Goal: Task Accomplishment & Management: Use online tool/utility

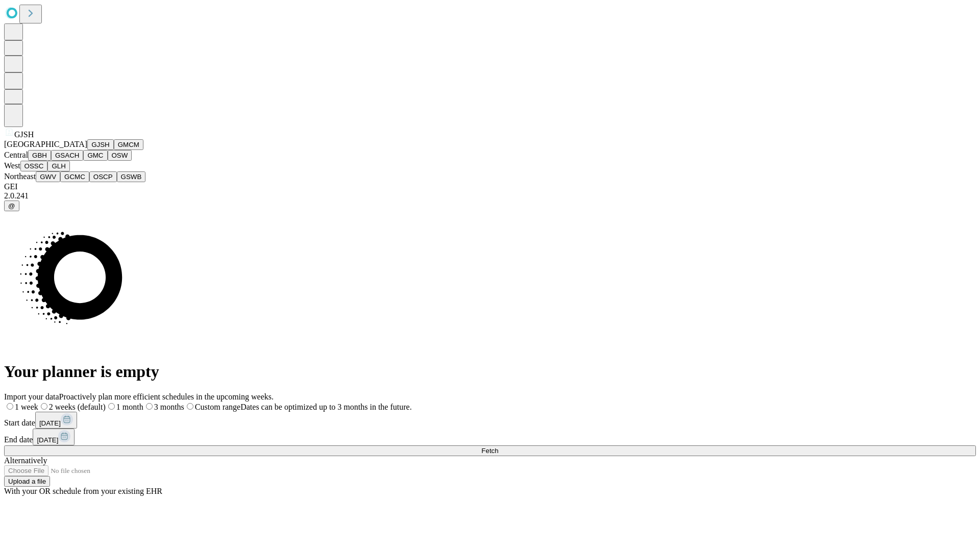
click at [87, 150] on button "GJSH" at bounding box center [100, 144] width 27 height 11
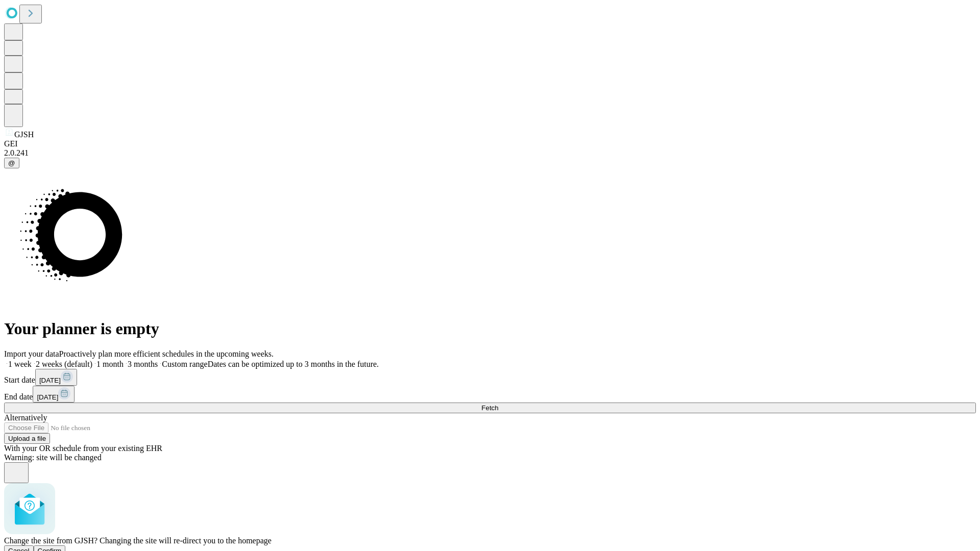
click at [62, 547] on span "Confirm" at bounding box center [50, 551] width 24 height 8
click at [124, 360] on label "1 month" at bounding box center [107, 364] width 31 height 9
click at [498, 404] on span "Fetch" at bounding box center [489, 408] width 17 height 8
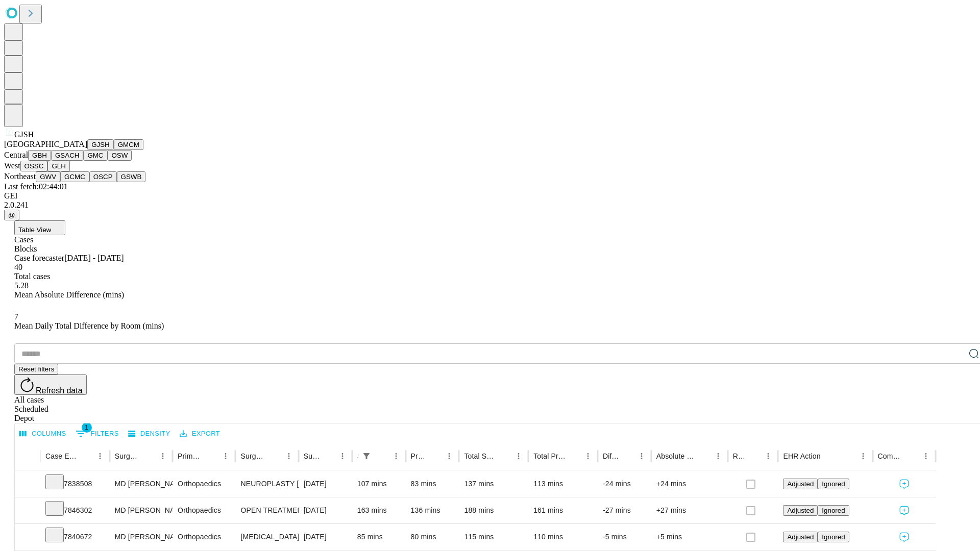
click at [114, 150] on button "GMCM" at bounding box center [129, 144] width 30 height 11
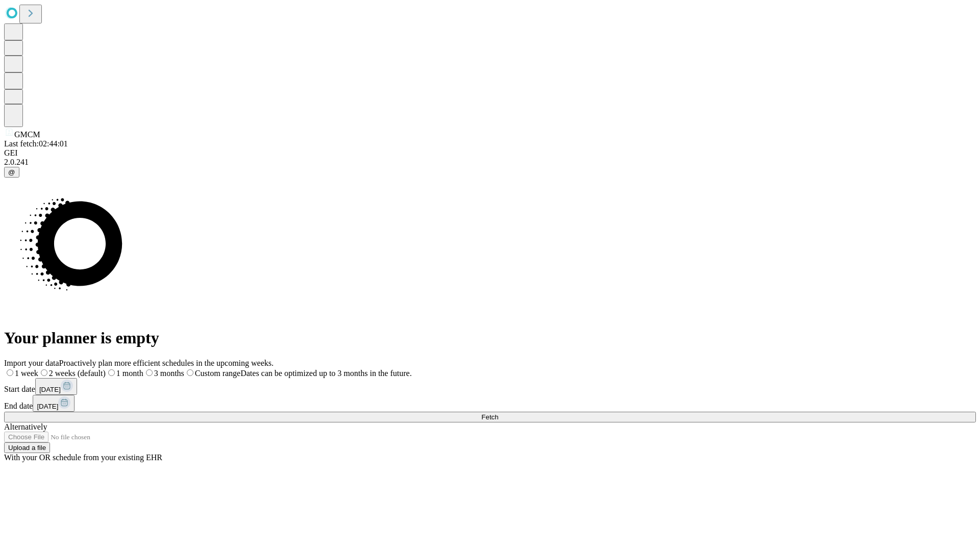
click at [143, 369] on label "1 month" at bounding box center [125, 373] width 38 height 9
click at [498, 414] on span "Fetch" at bounding box center [489, 418] width 17 height 8
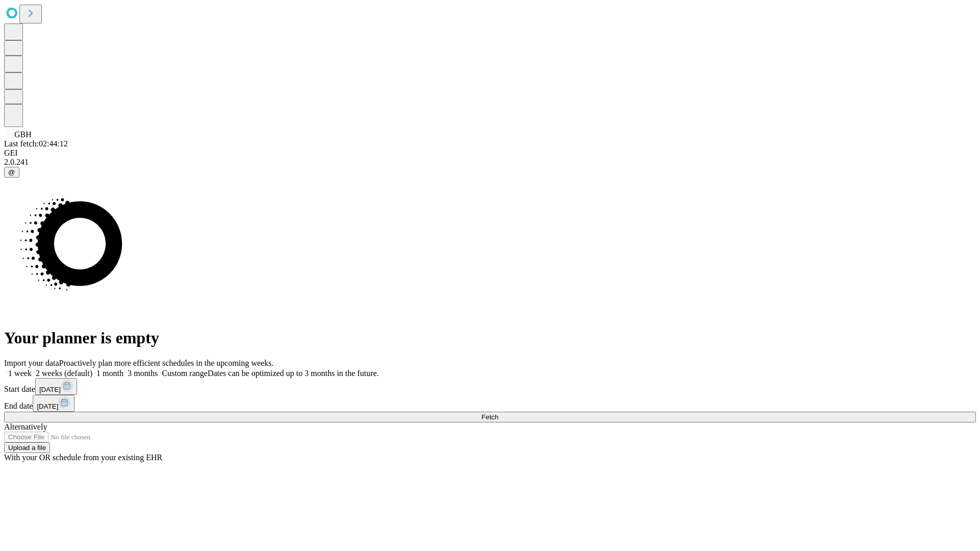
click at [124, 369] on label "1 month" at bounding box center [107, 373] width 31 height 9
click at [498, 414] on span "Fetch" at bounding box center [489, 418] width 17 height 8
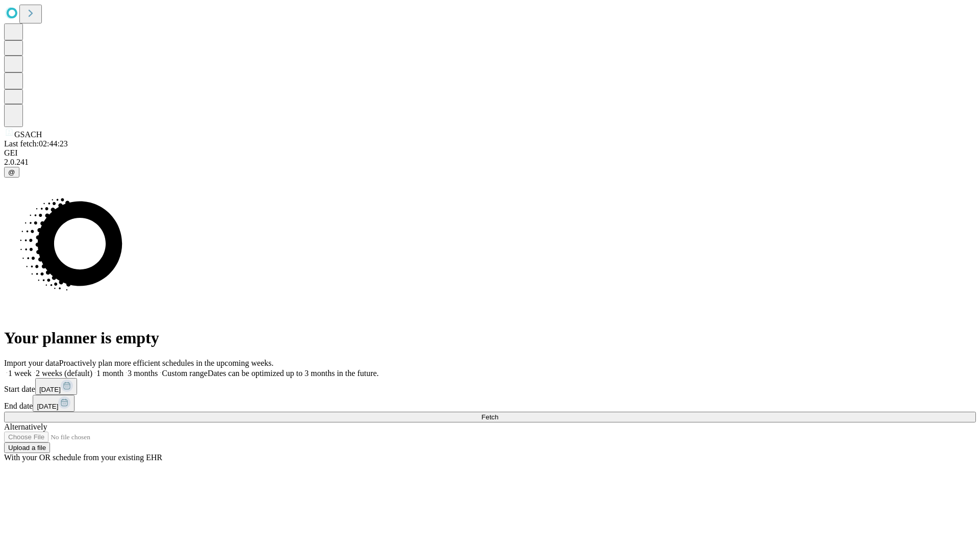
click at [124, 369] on label "1 month" at bounding box center [107, 373] width 31 height 9
click at [498, 414] on span "Fetch" at bounding box center [489, 418] width 17 height 8
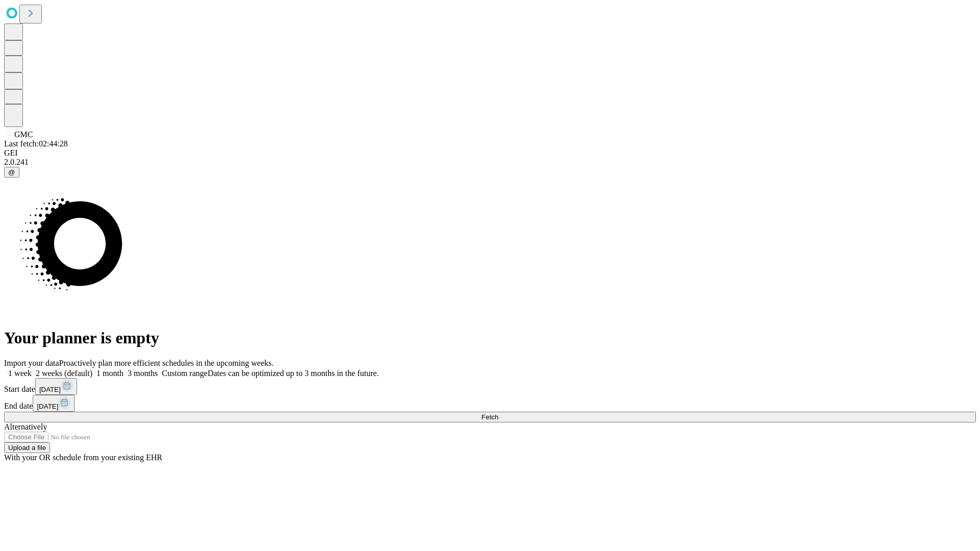
click at [124, 369] on label "1 month" at bounding box center [107, 373] width 31 height 9
click at [498, 414] on span "Fetch" at bounding box center [489, 418] width 17 height 8
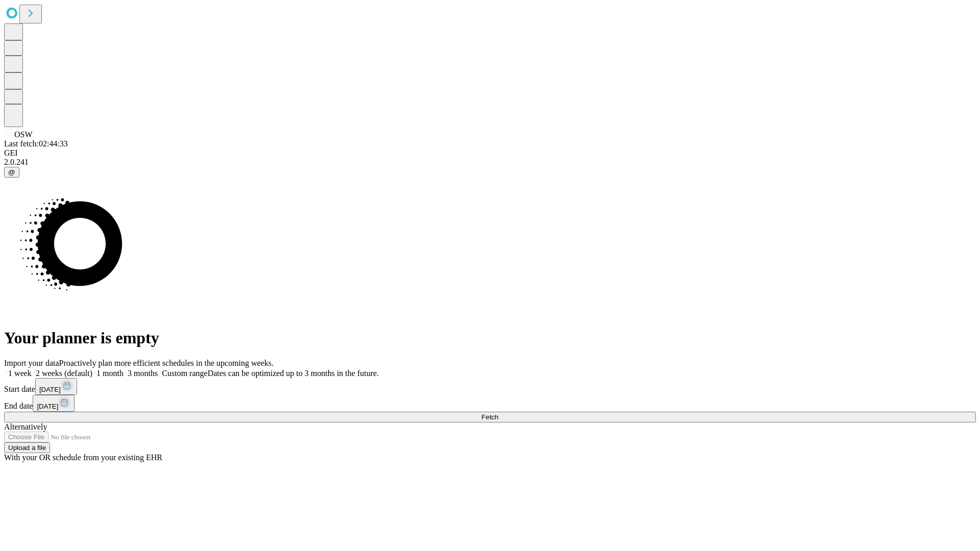
click at [124, 369] on label "1 month" at bounding box center [107, 373] width 31 height 9
click at [498, 414] on span "Fetch" at bounding box center [489, 418] width 17 height 8
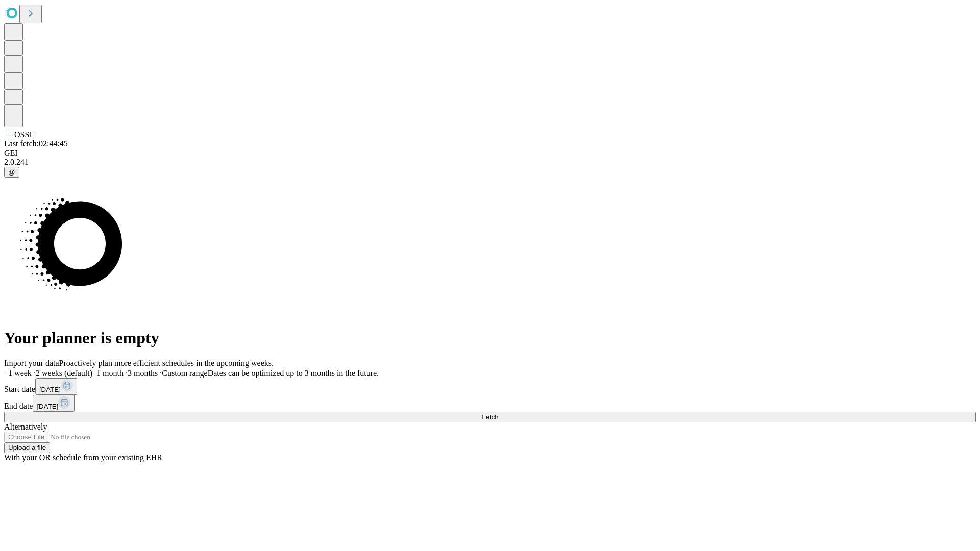
click at [498, 414] on span "Fetch" at bounding box center [489, 418] width 17 height 8
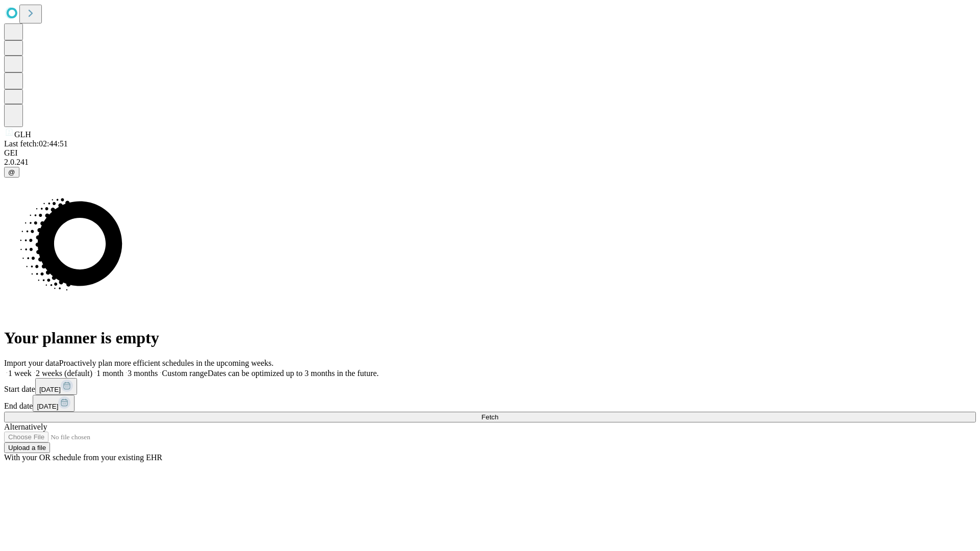
click at [124, 369] on label "1 month" at bounding box center [107, 373] width 31 height 9
click at [498, 414] on span "Fetch" at bounding box center [489, 418] width 17 height 8
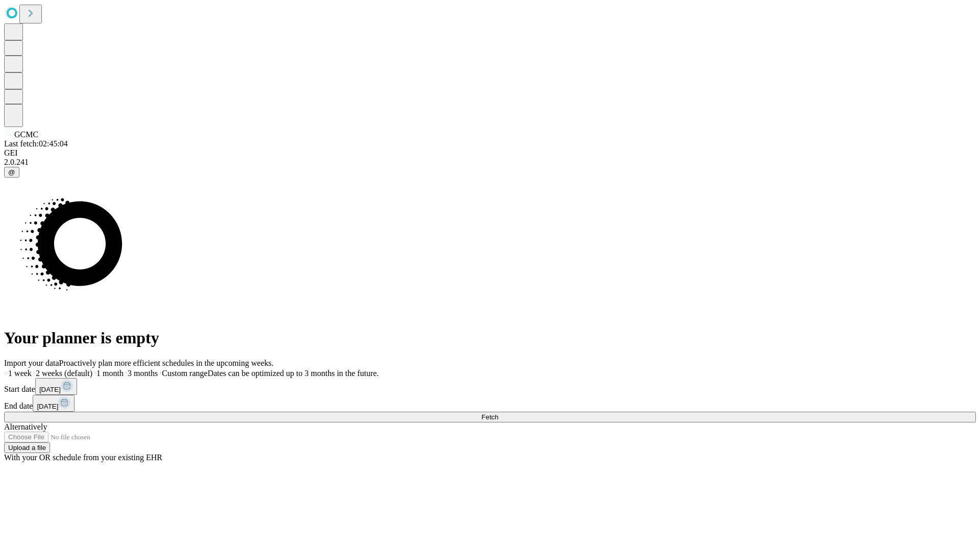
click at [124, 369] on label "1 month" at bounding box center [107, 373] width 31 height 9
click at [498, 414] on span "Fetch" at bounding box center [489, 418] width 17 height 8
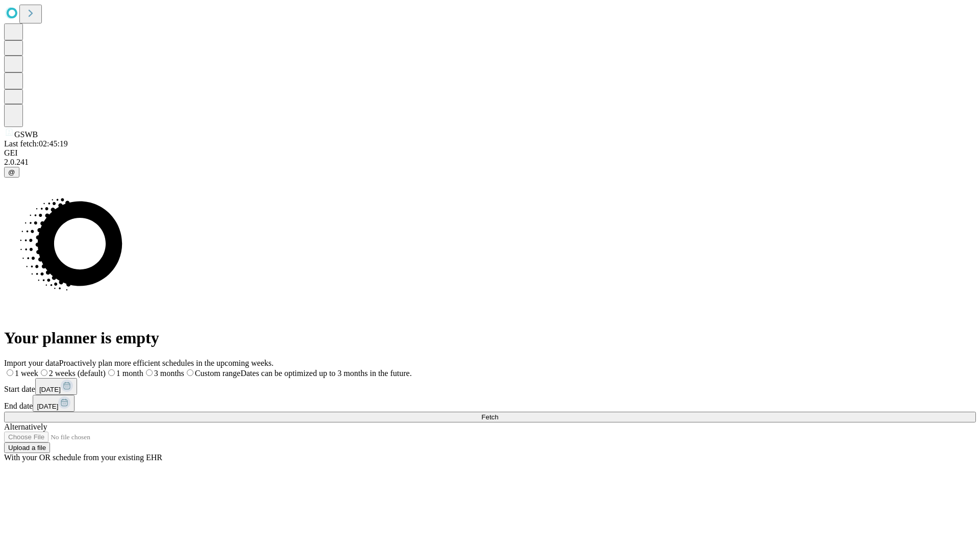
click at [143, 369] on label "1 month" at bounding box center [125, 373] width 38 height 9
click at [498, 414] on span "Fetch" at bounding box center [489, 418] width 17 height 8
